Goal: Entertainment & Leisure: Consume media (video, audio)

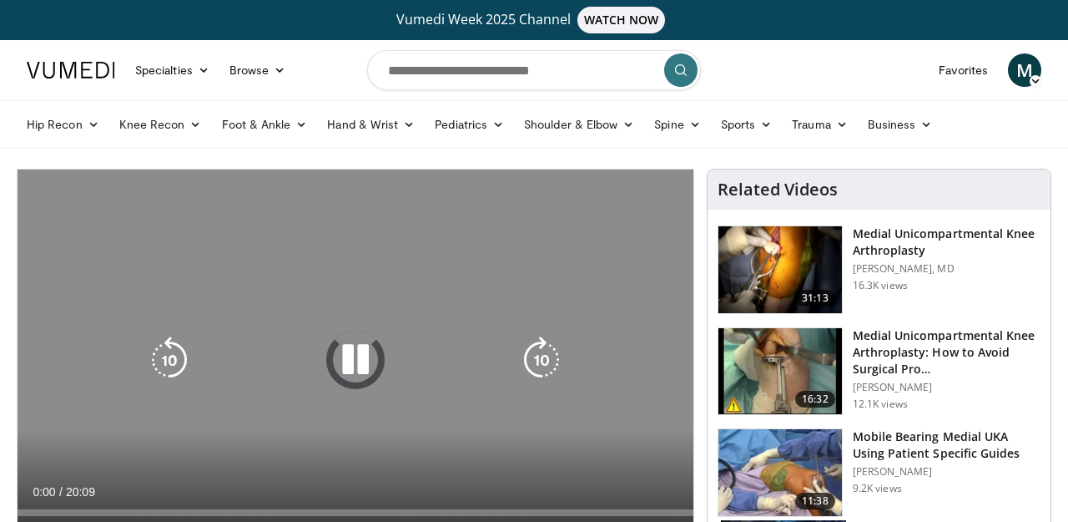
scroll to position [99, 0]
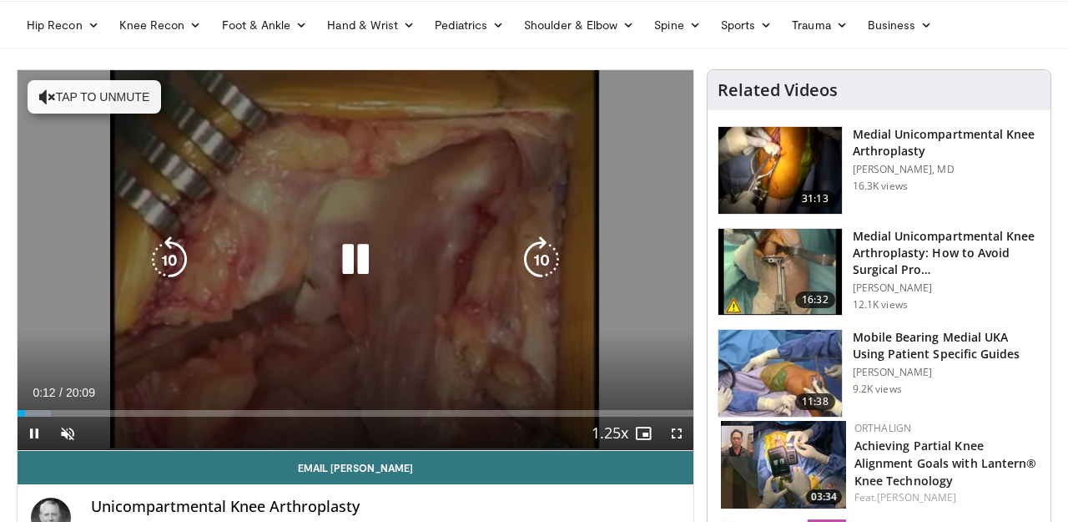
click at [77, 107] on button "Tap to unmute" at bounding box center [95, 96] width 134 height 33
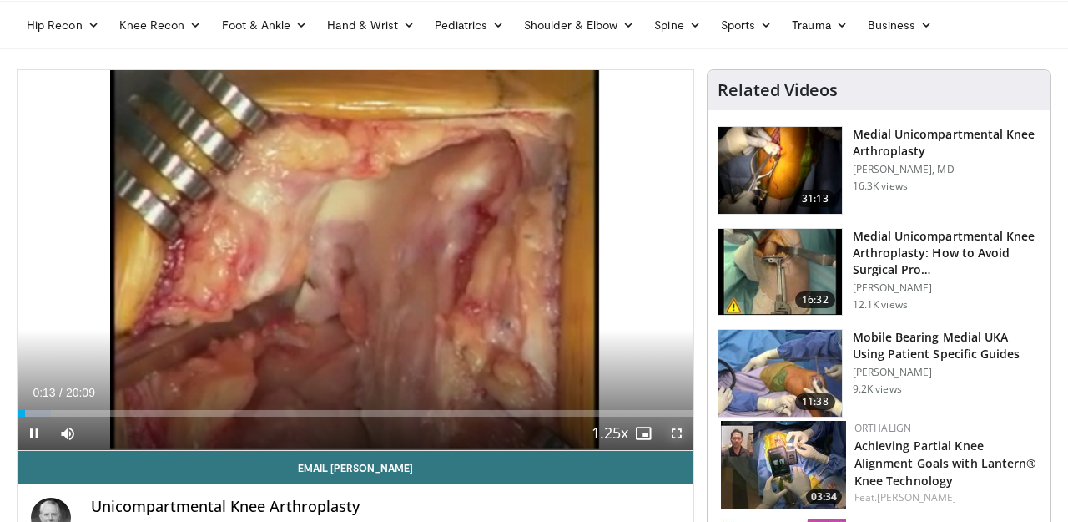
click at [673, 436] on span "Video Player" at bounding box center [676, 432] width 33 height 33
